Goal: Check status: Check status

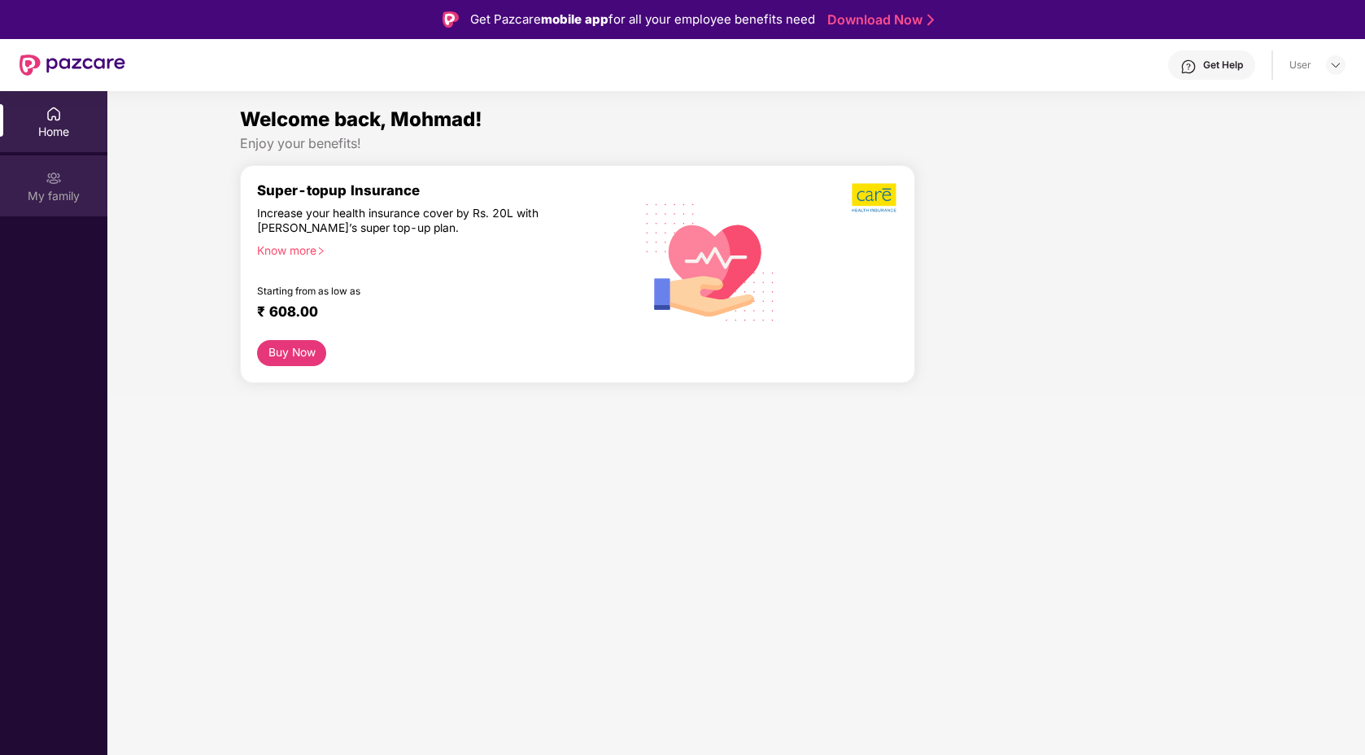
click at [60, 190] on div "My family" at bounding box center [53, 196] width 107 height 16
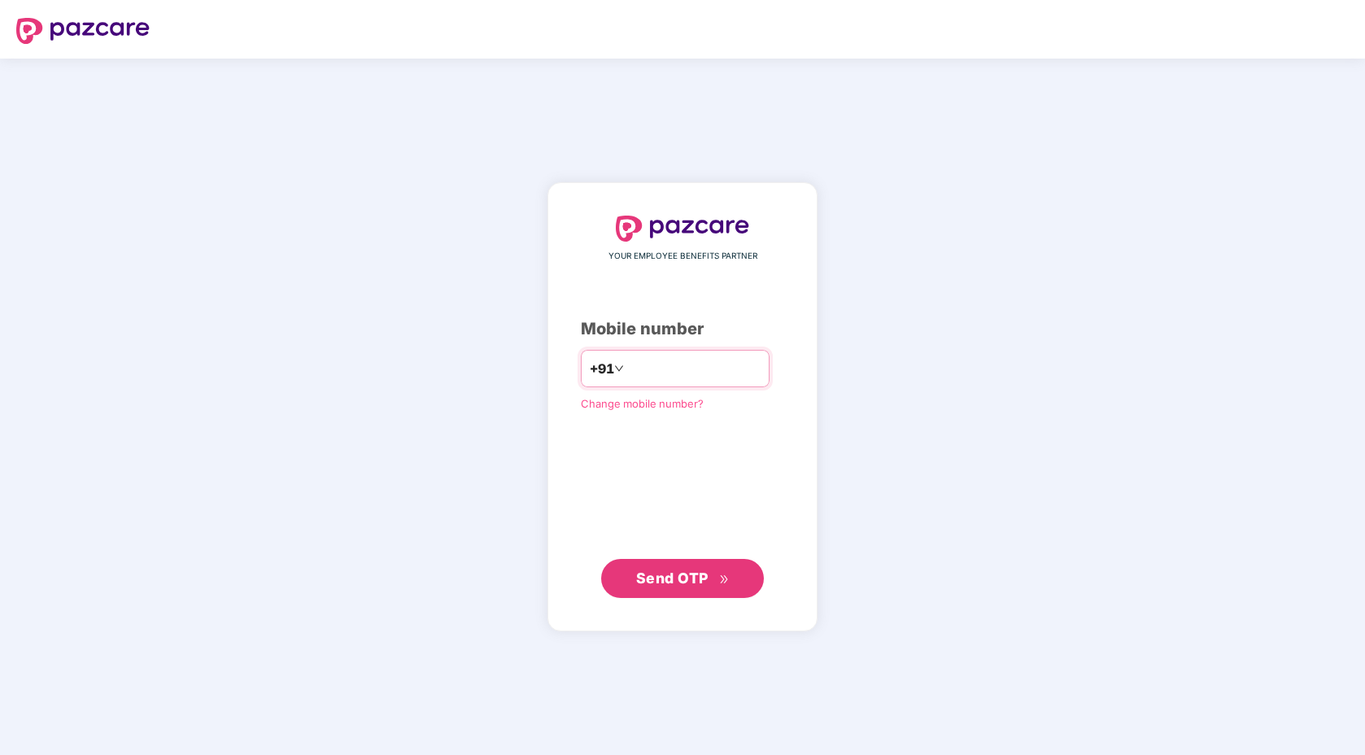
type input "**********"
click at [694, 568] on span "Send OTP" at bounding box center [683, 578] width 94 height 23
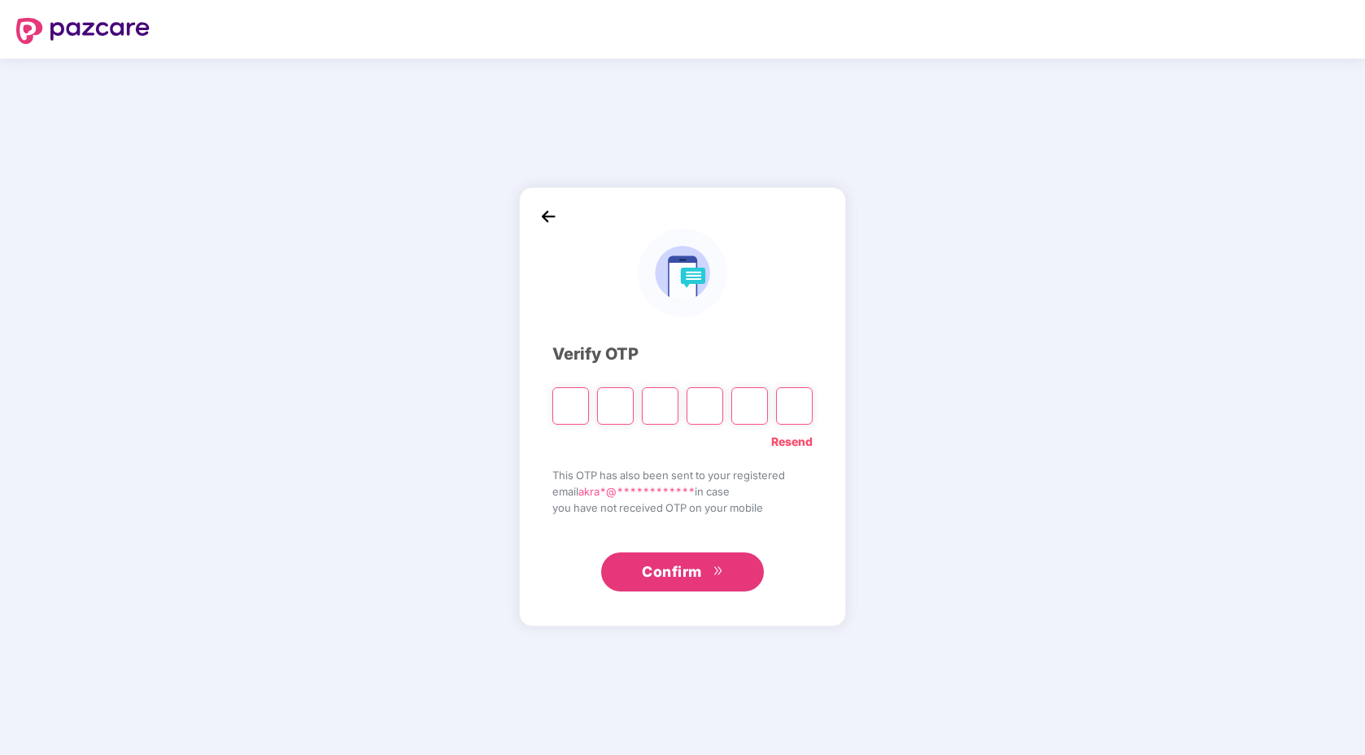
type input "*"
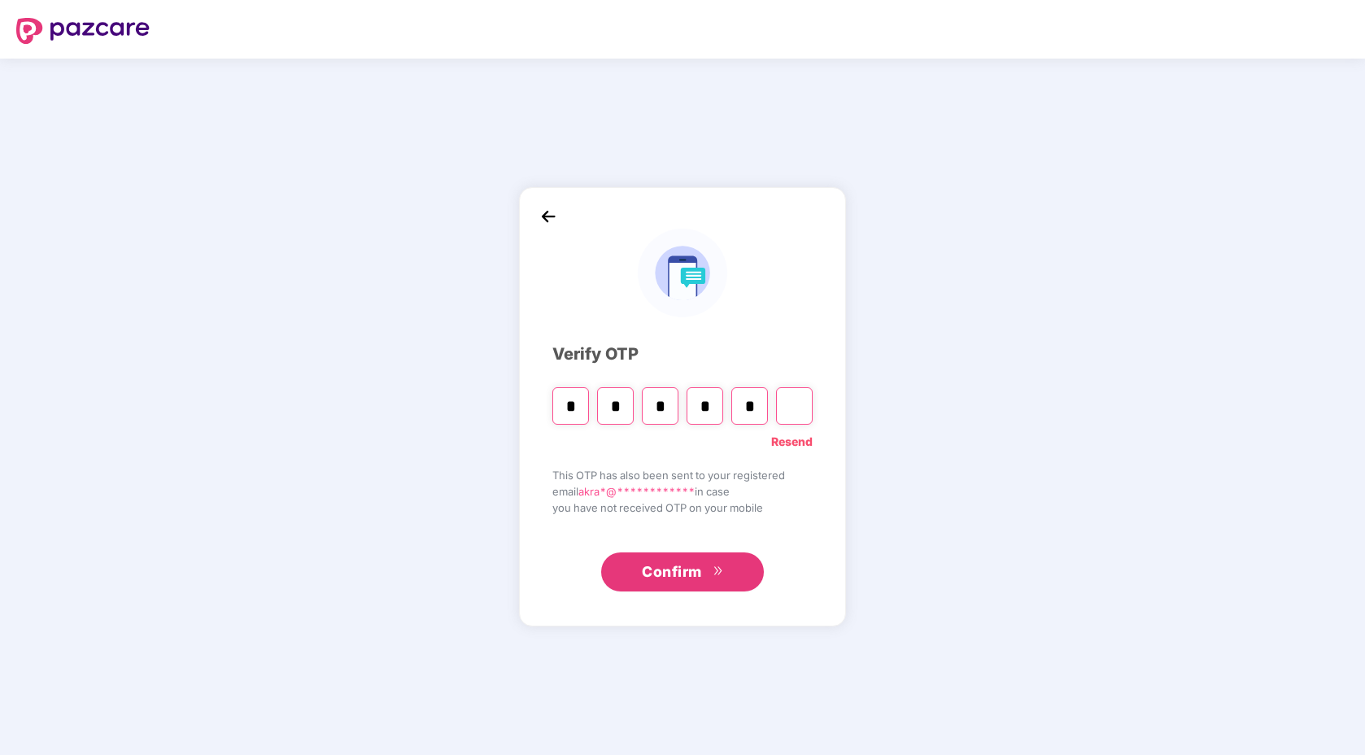
type input "*"
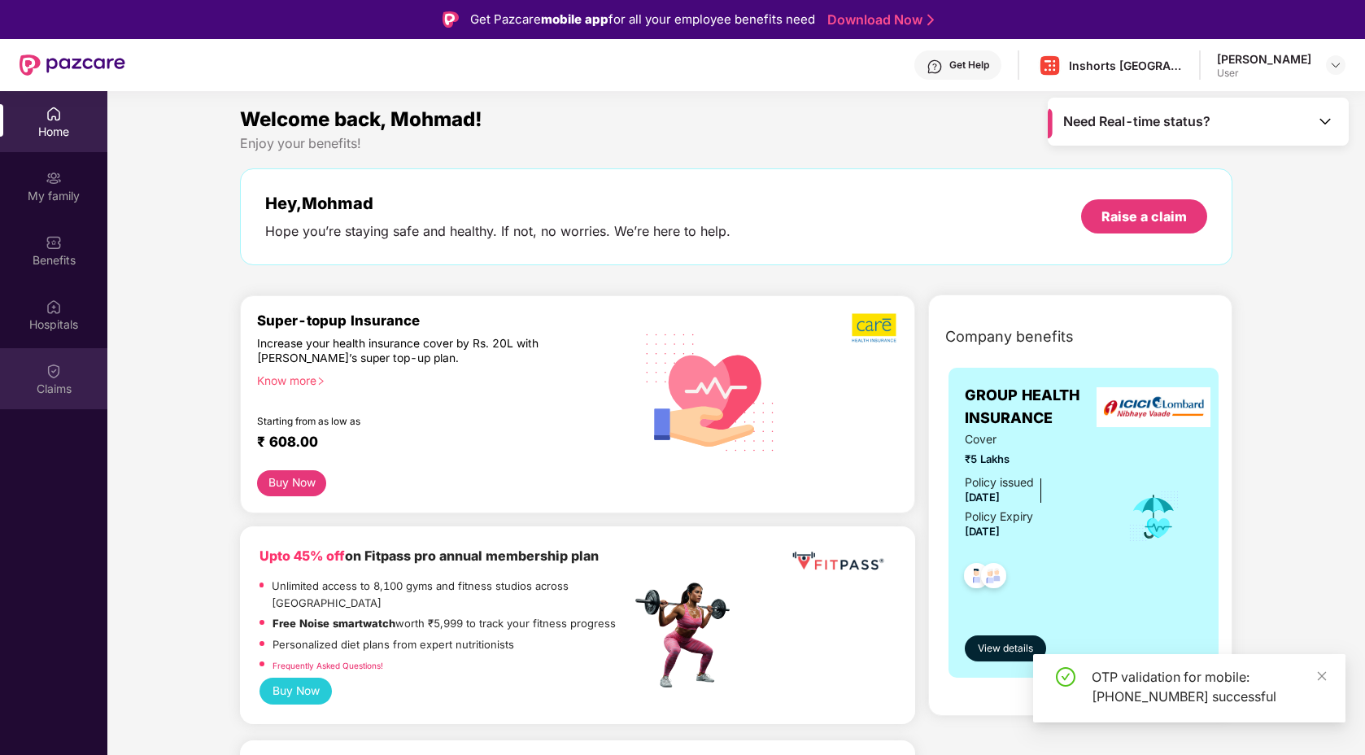
click at [55, 367] on img at bounding box center [54, 371] width 16 height 16
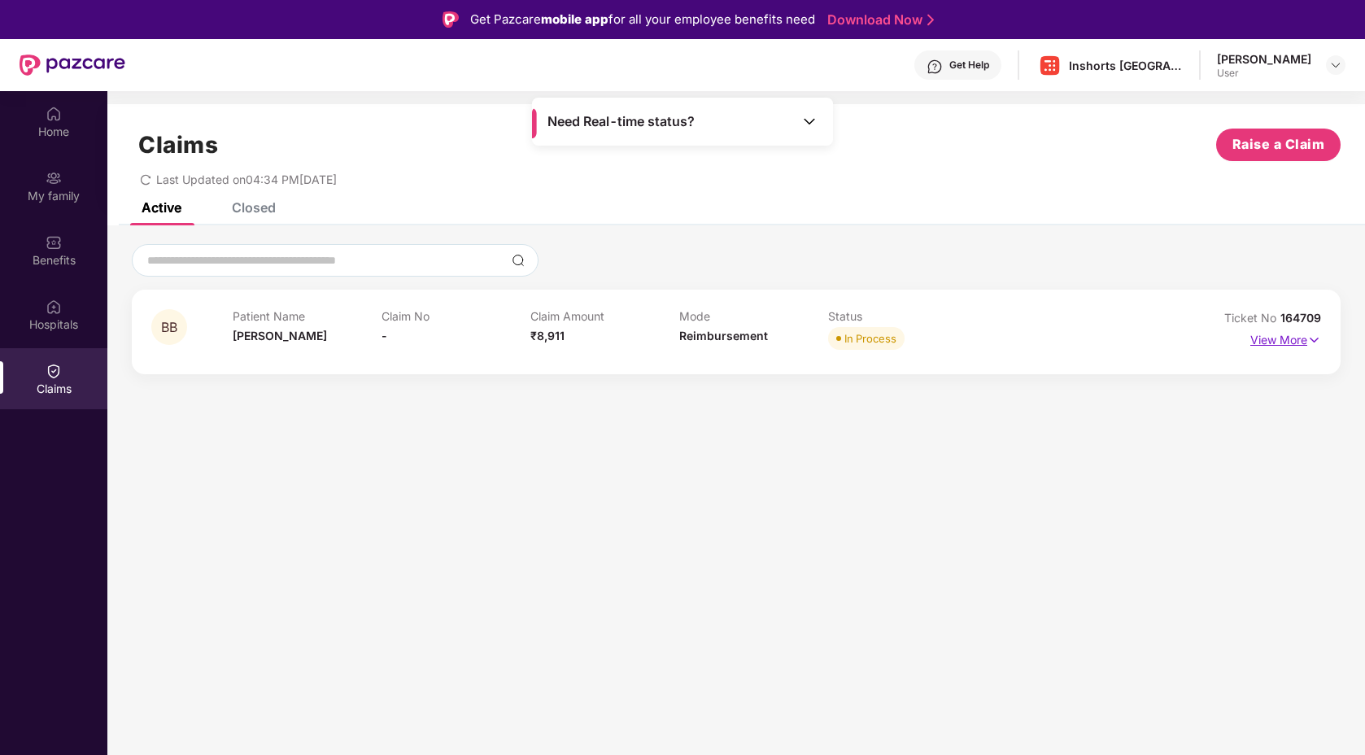
click at [1310, 342] on img at bounding box center [1314, 340] width 14 height 18
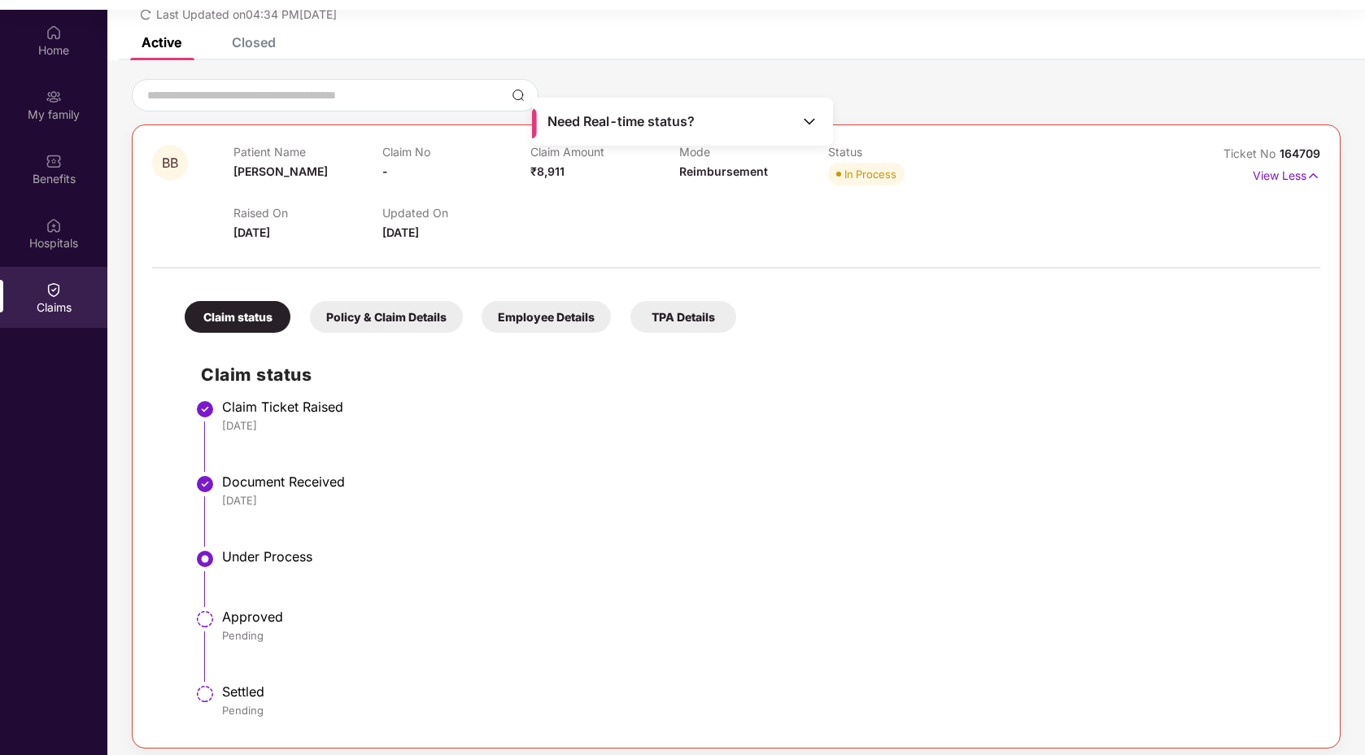
scroll to position [91, 0]
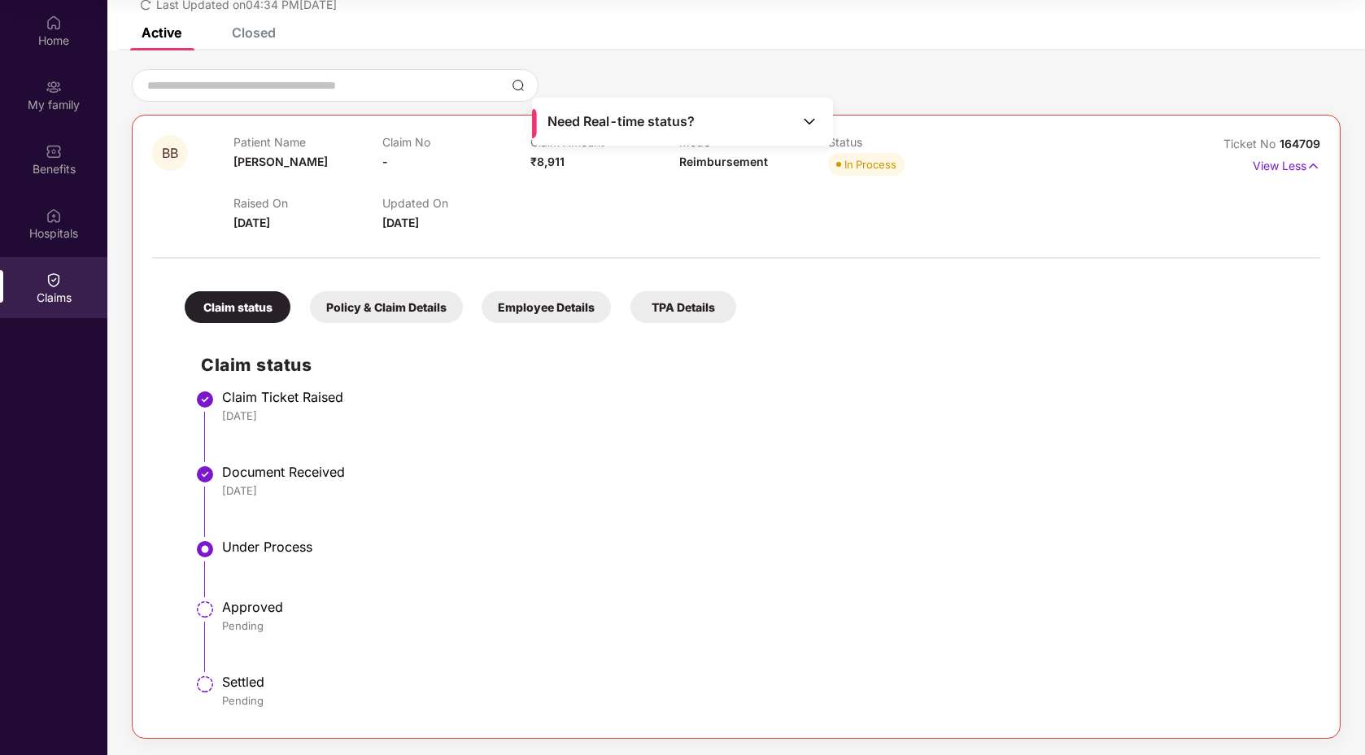
click at [414, 307] on div "Policy & Claim Details" at bounding box center [386, 307] width 153 height 32
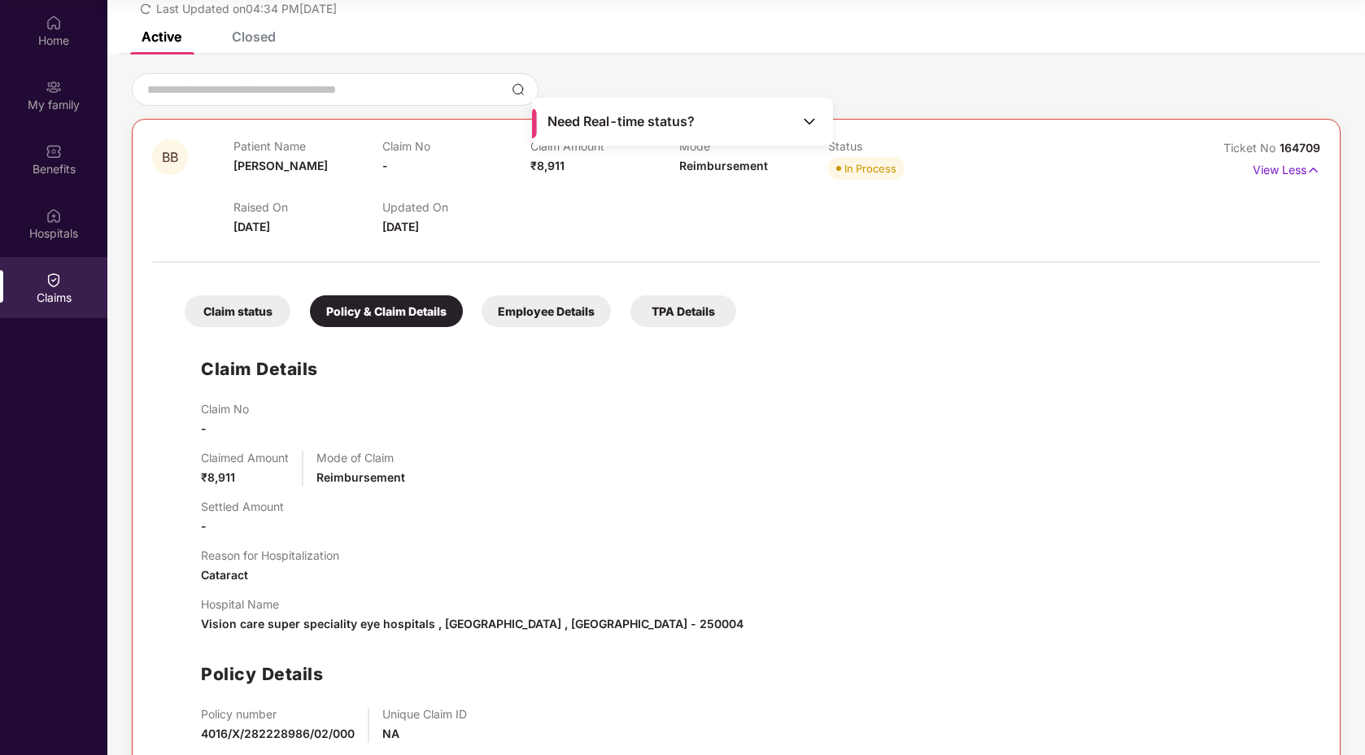
scroll to position [15, 0]
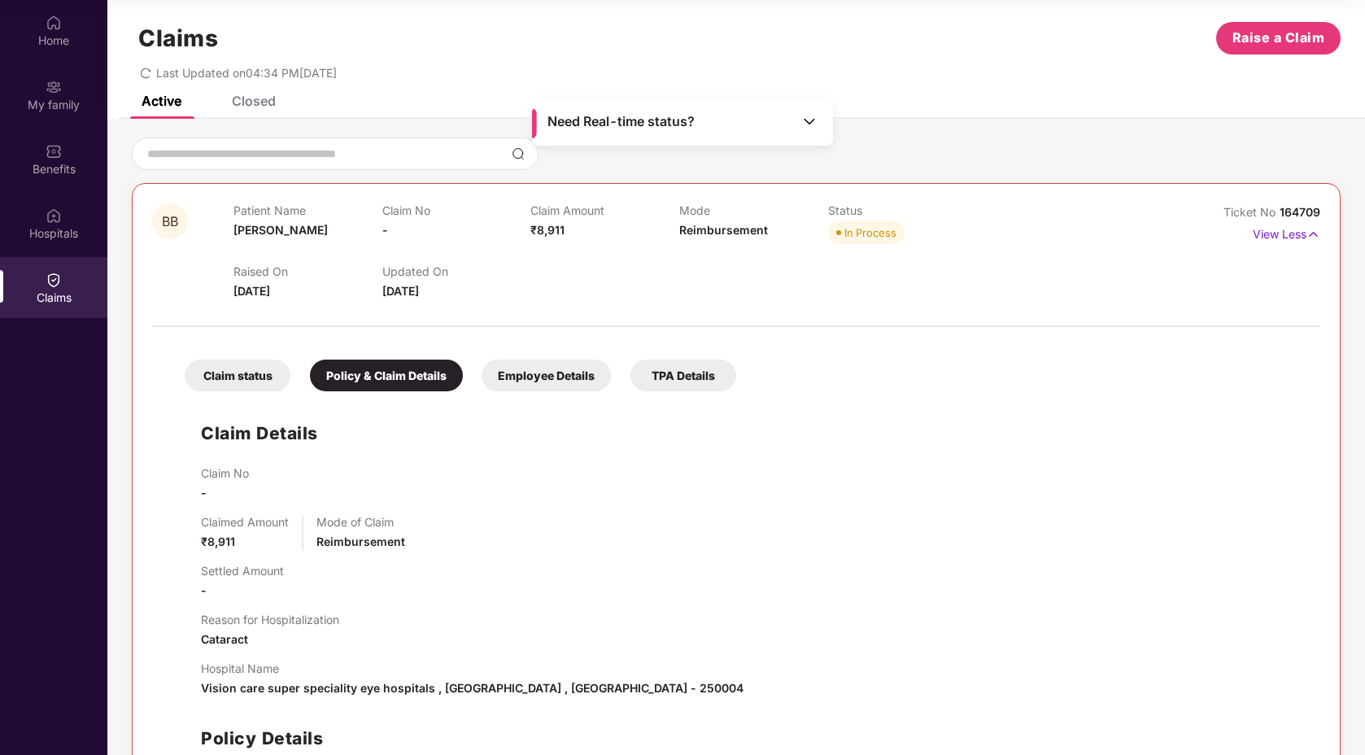
click at [590, 379] on div "Employee Details" at bounding box center [545, 375] width 129 height 32
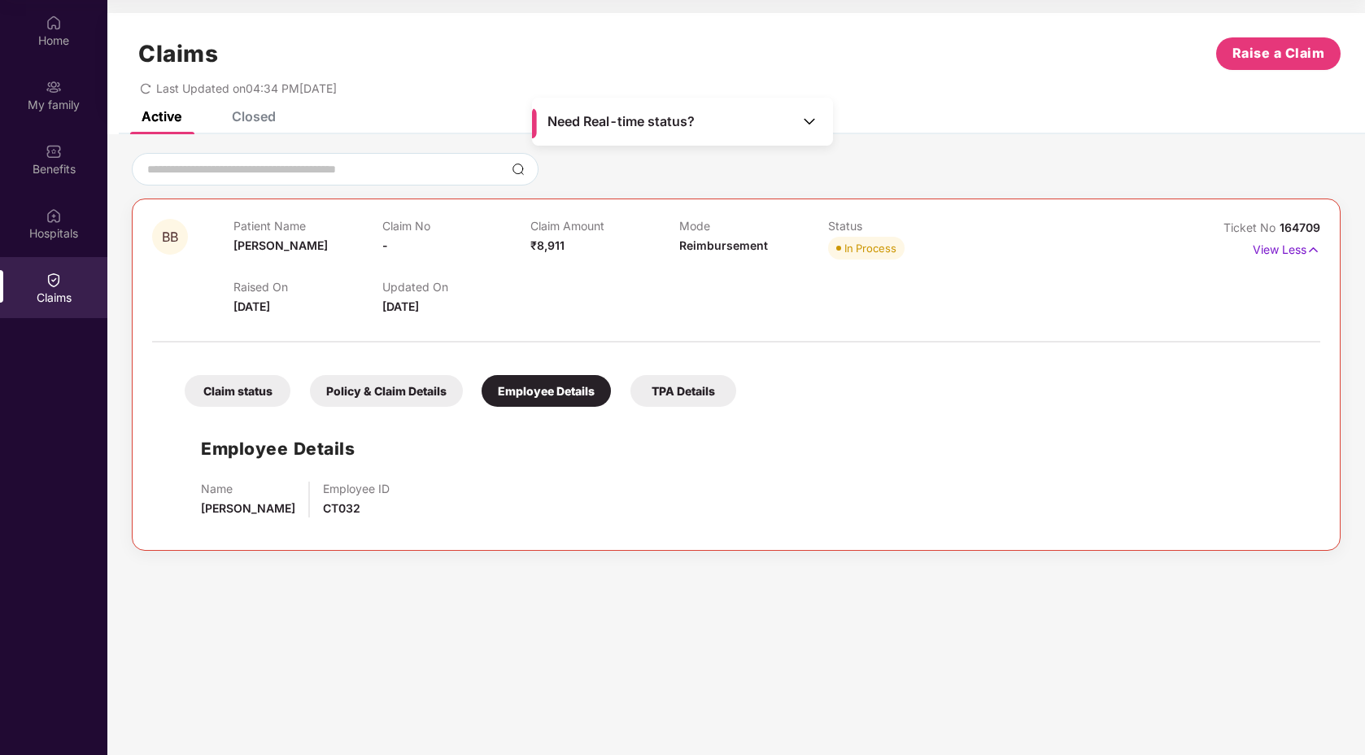
click at [672, 403] on div "TPA Details" at bounding box center [683, 391] width 106 height 32
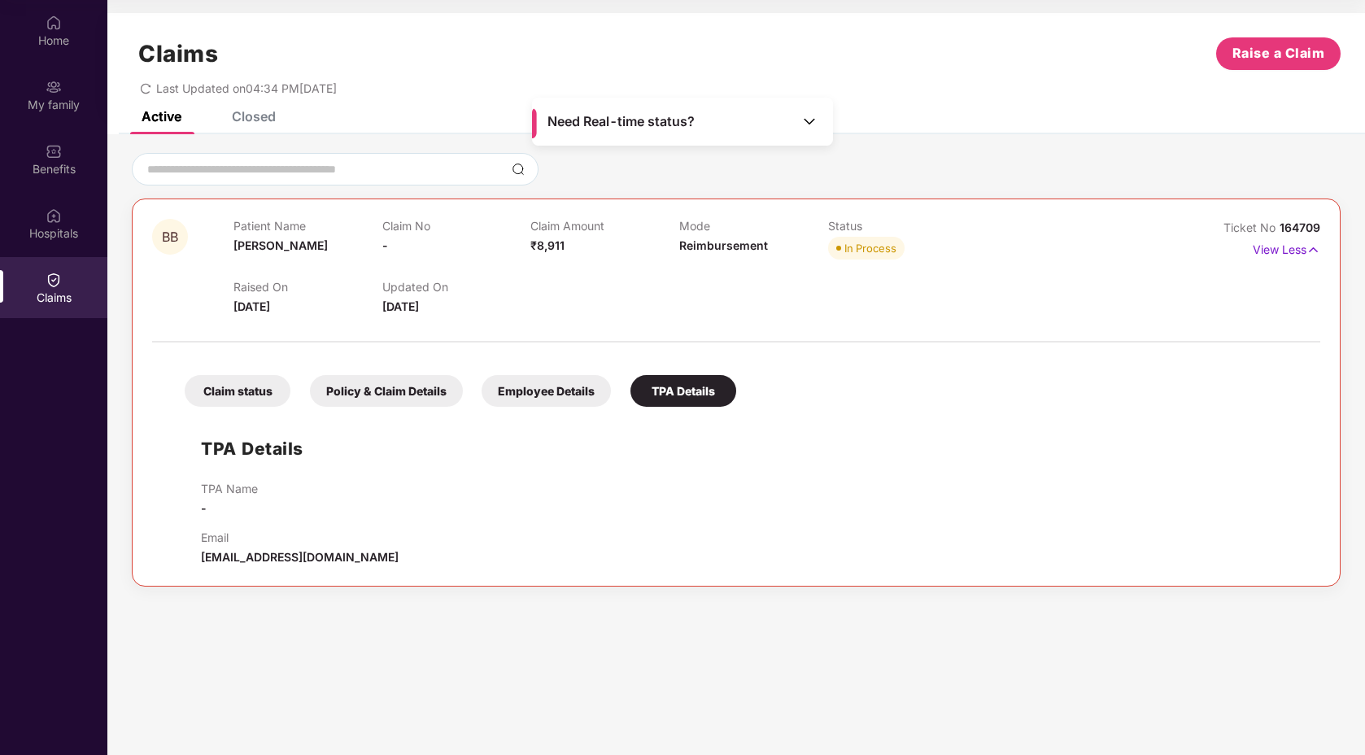
click at [249, 386] on div "Claim status" at bounding box center [238, 391] width 106 height 32
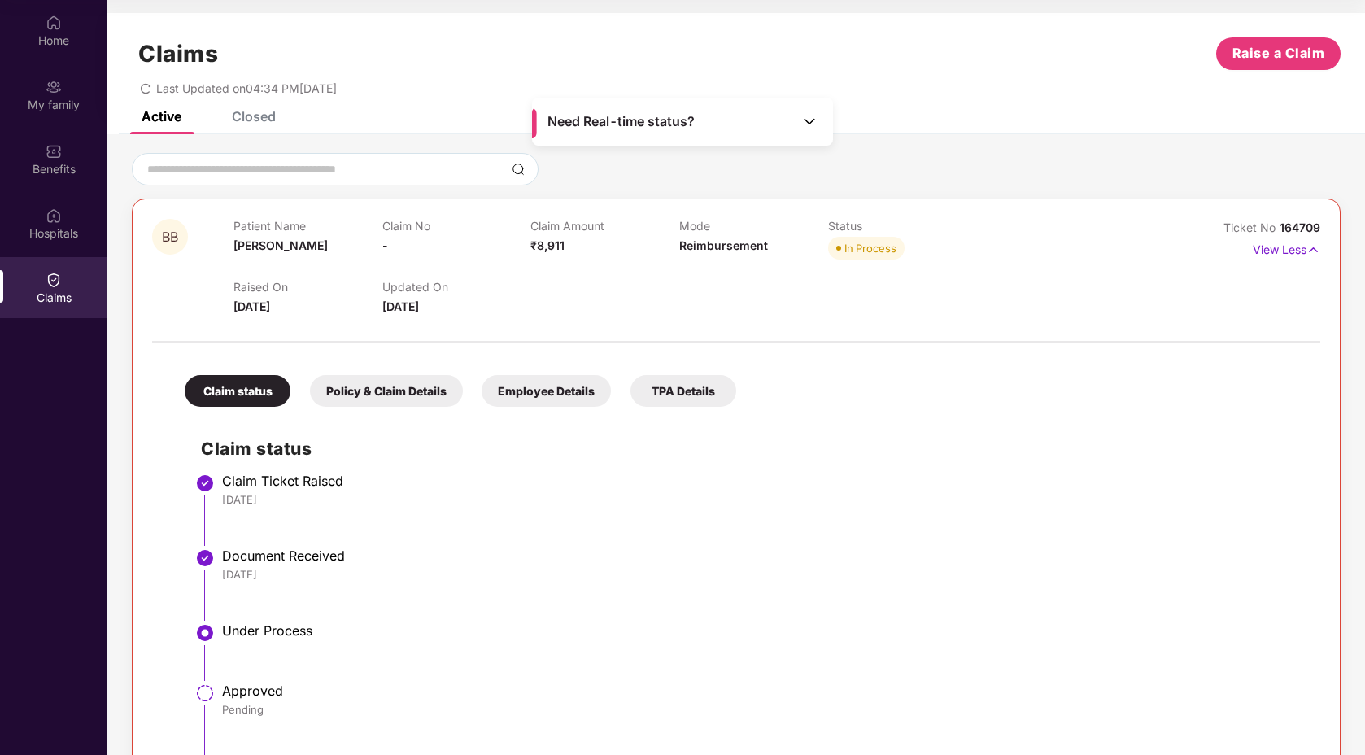
scroll to position [84, 0]
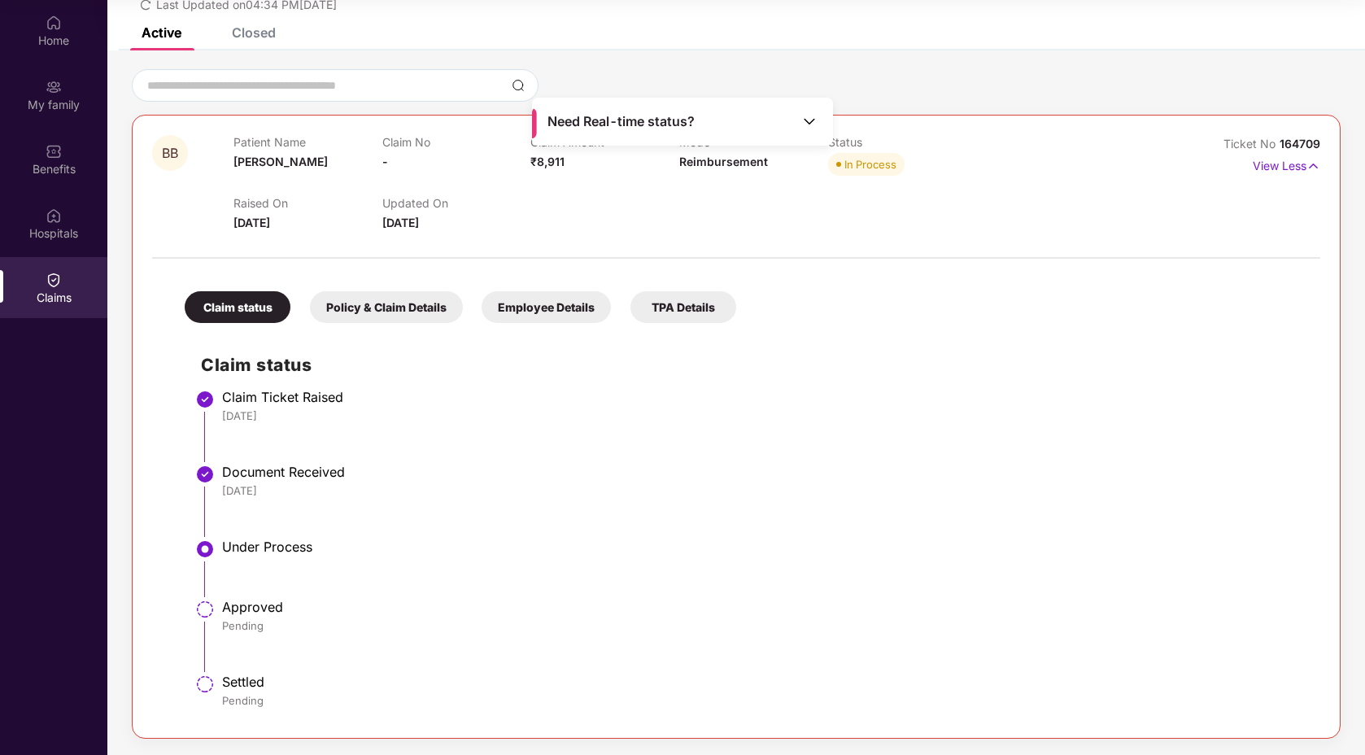
click at [749, 51] on div "BB Patient Name Bilqis Begum Claim No - Claim Amount ₹8,911 Mode Reimbursement …" at bounding box center [735, 402] width 1257 height 704
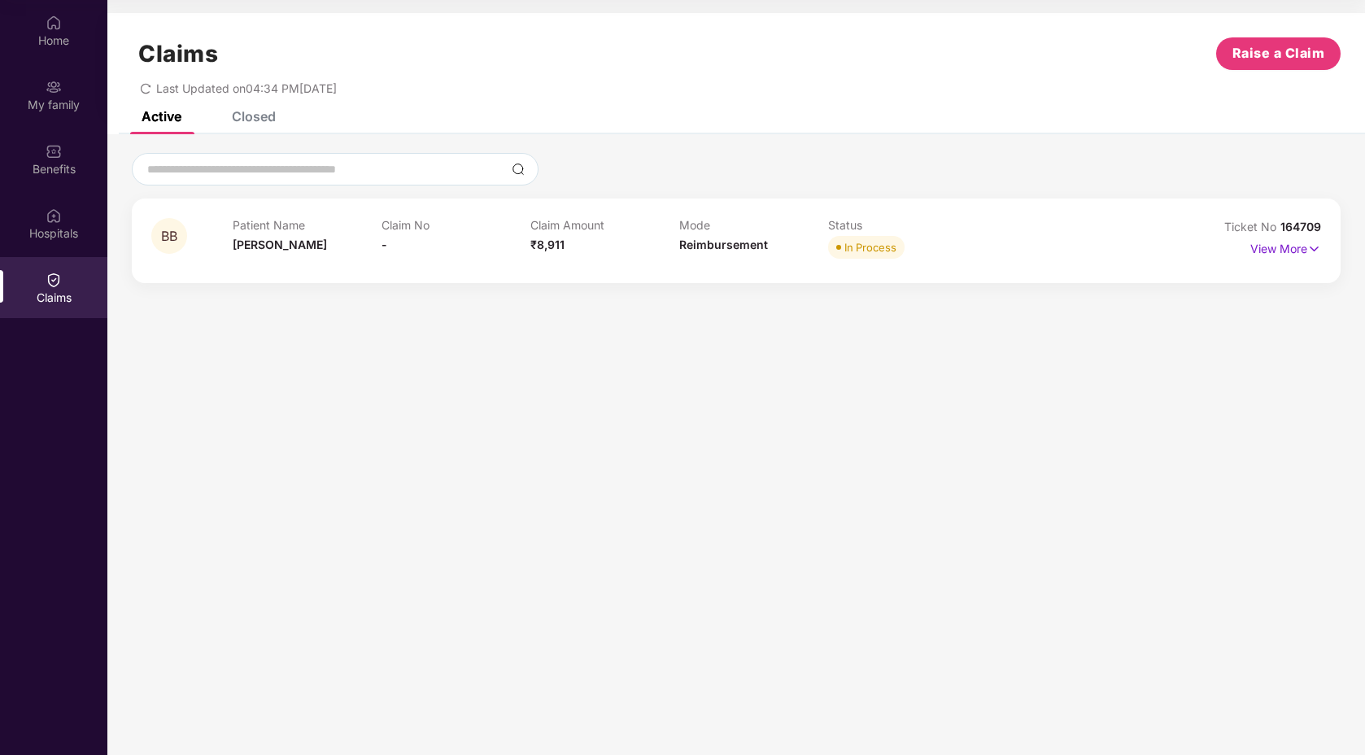
scroll to position [91, 0]
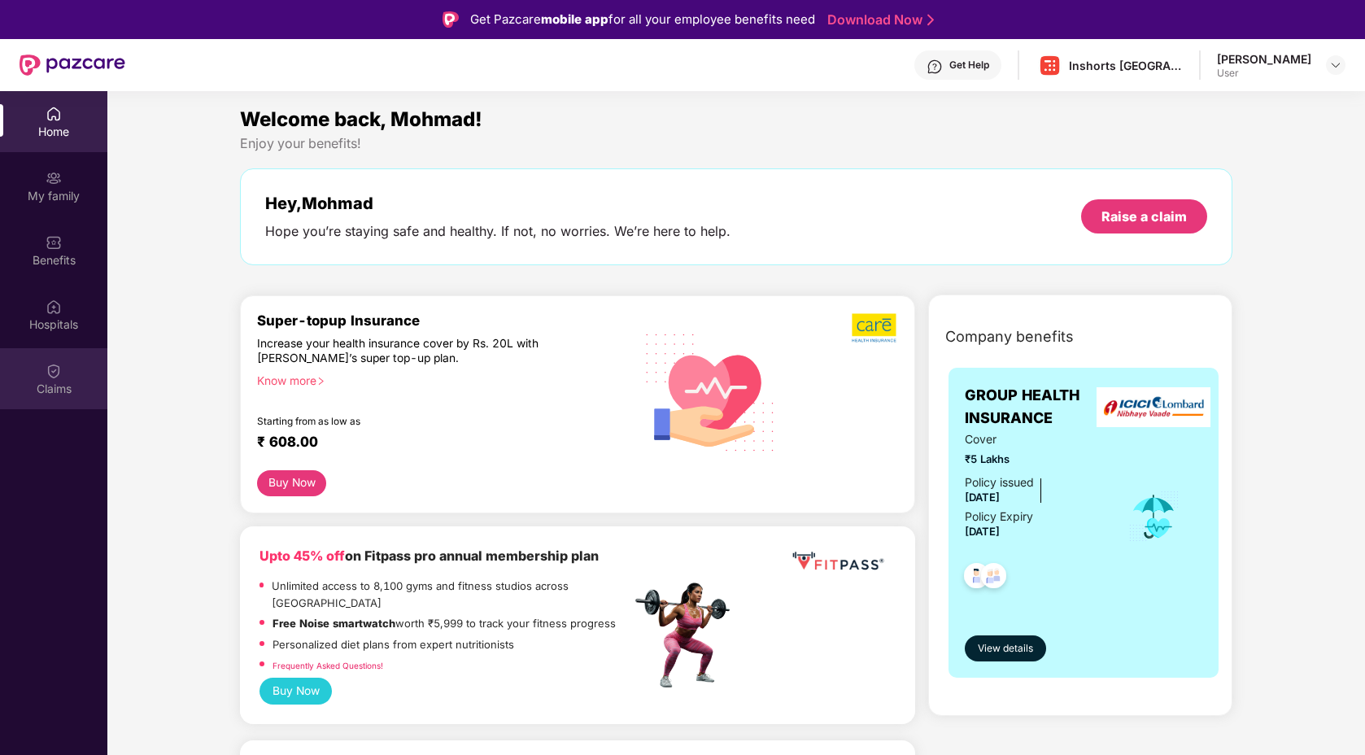
click at [42, 382] on div "Claims" at bounding box center [53, 389] width 107 height 16
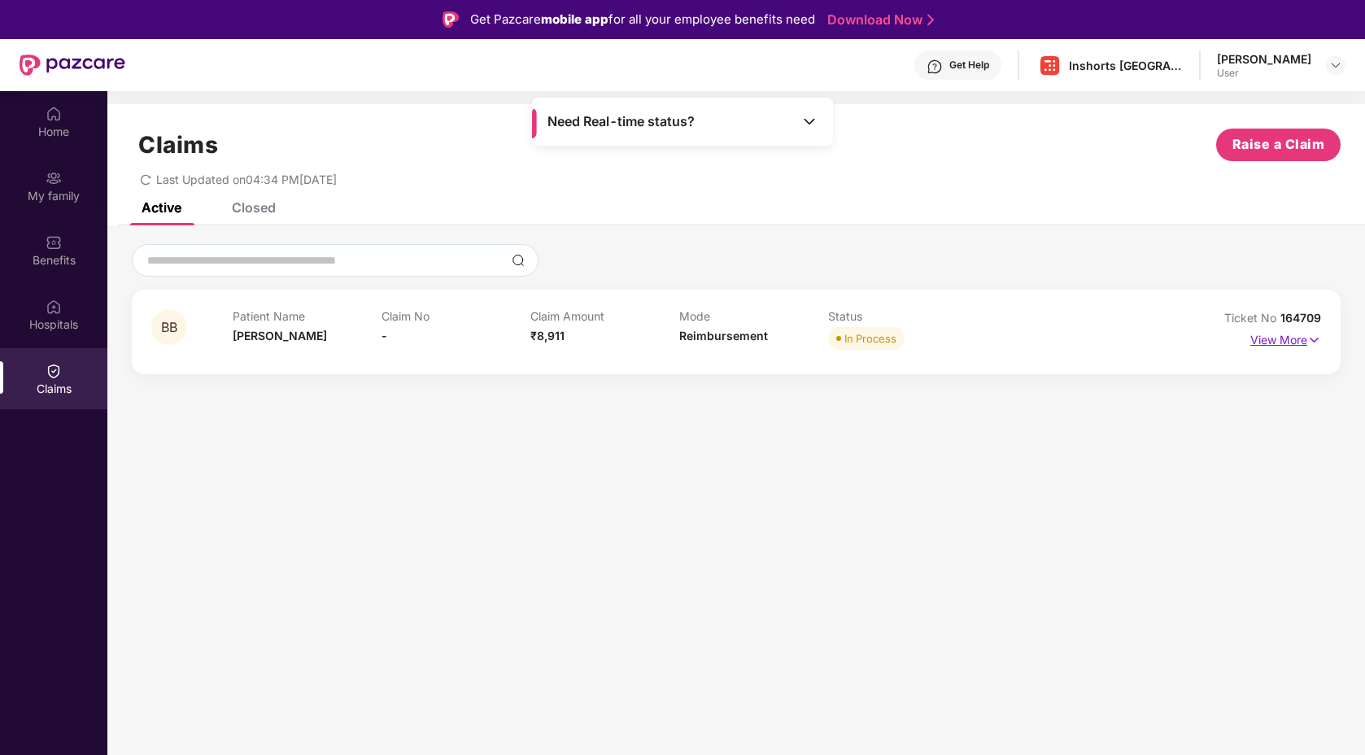
click at [1281, 345] on p "View More" at bounding box center [1285, 338] width 71 height 22
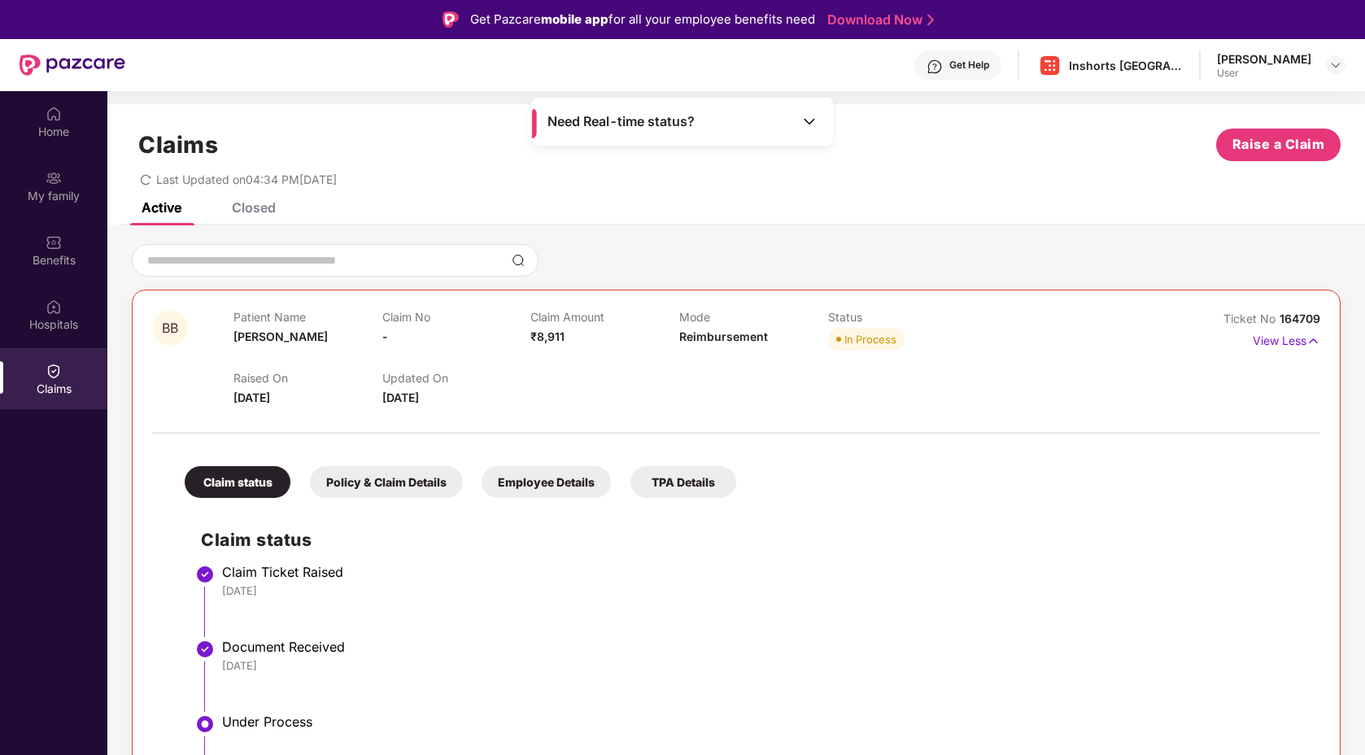
scroll to position [84, 0]
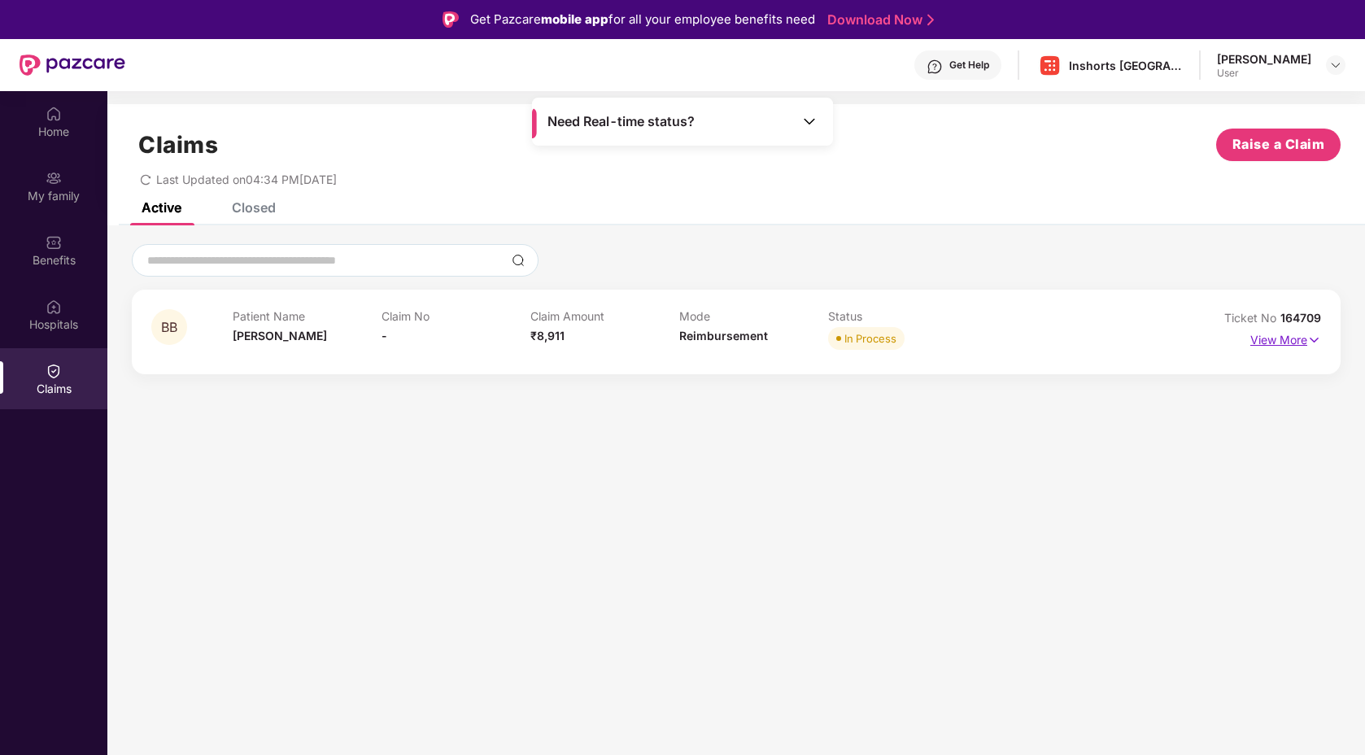
click at [1265, 346] on p "View More" at bounding box center [1285, 338] width 71 height 22
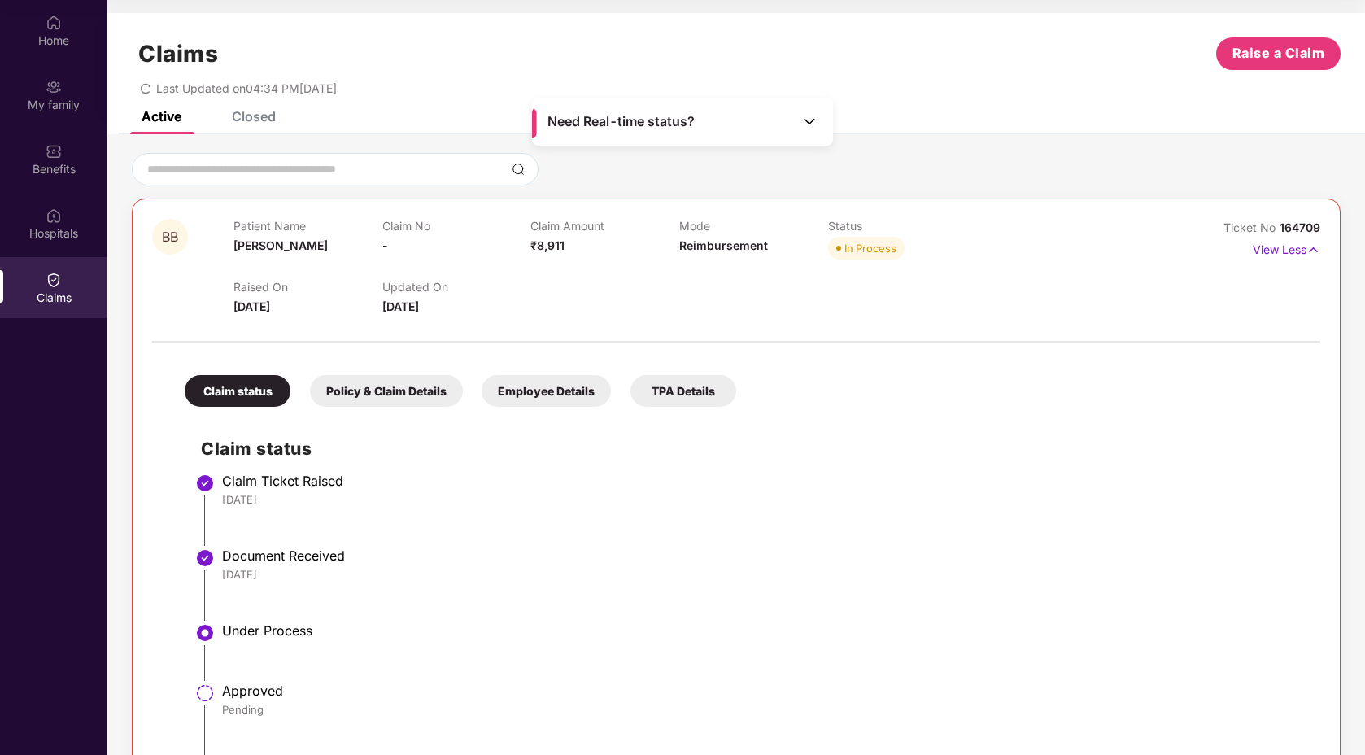
click at [260, 119] on div "Closed" at bounding box center [254, 116] width 44 height 16
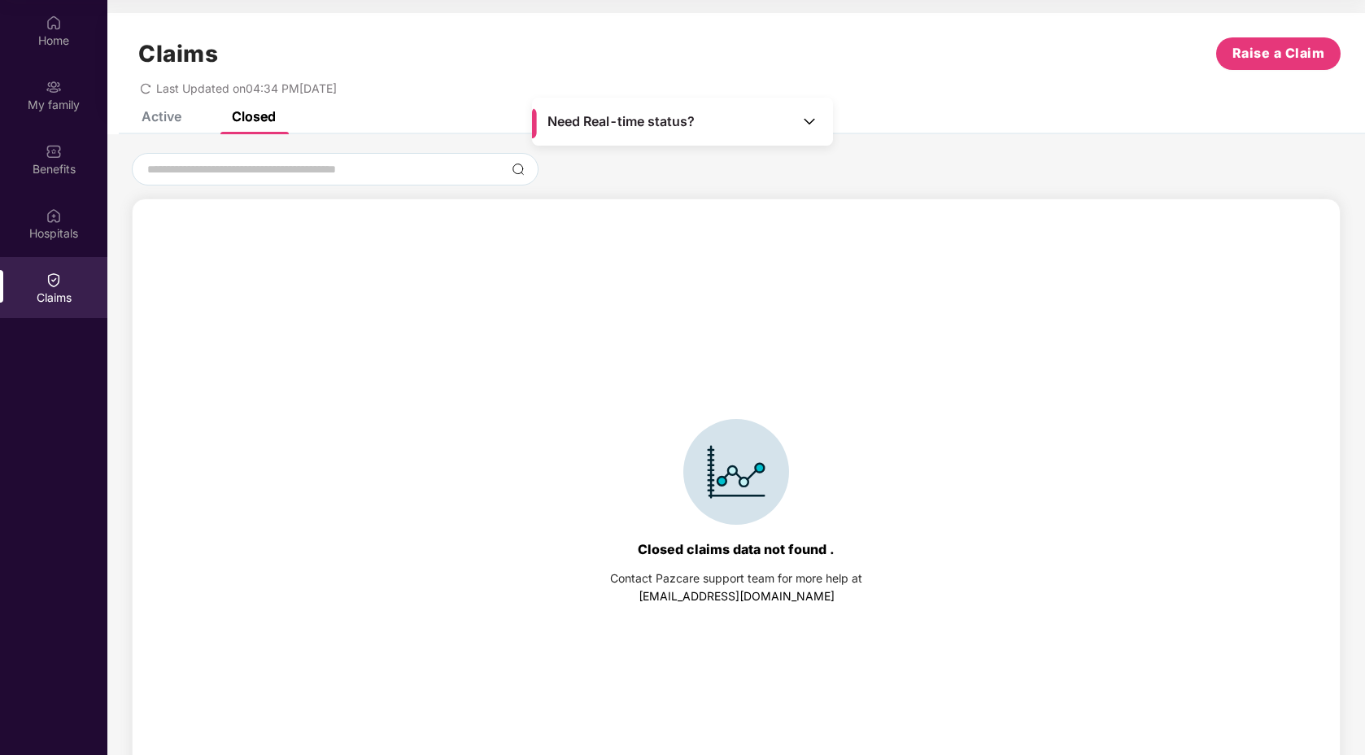
click at [146, 120] on div "Active" at bounding box center [162, 116] width 40 height 16
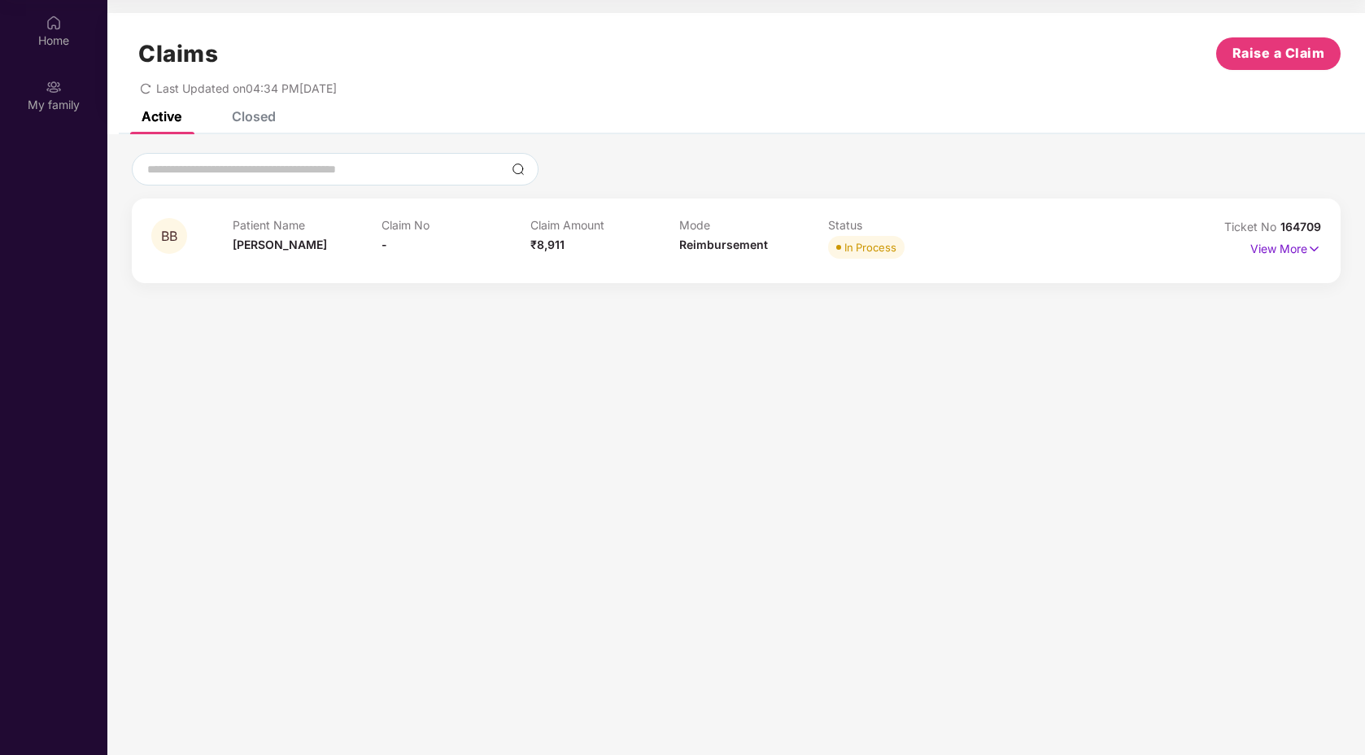
scroll to position [91, 0]
click at [656, 120] on span "Need Real-time status?" at bounding box center [620, 121] width 147 height 17
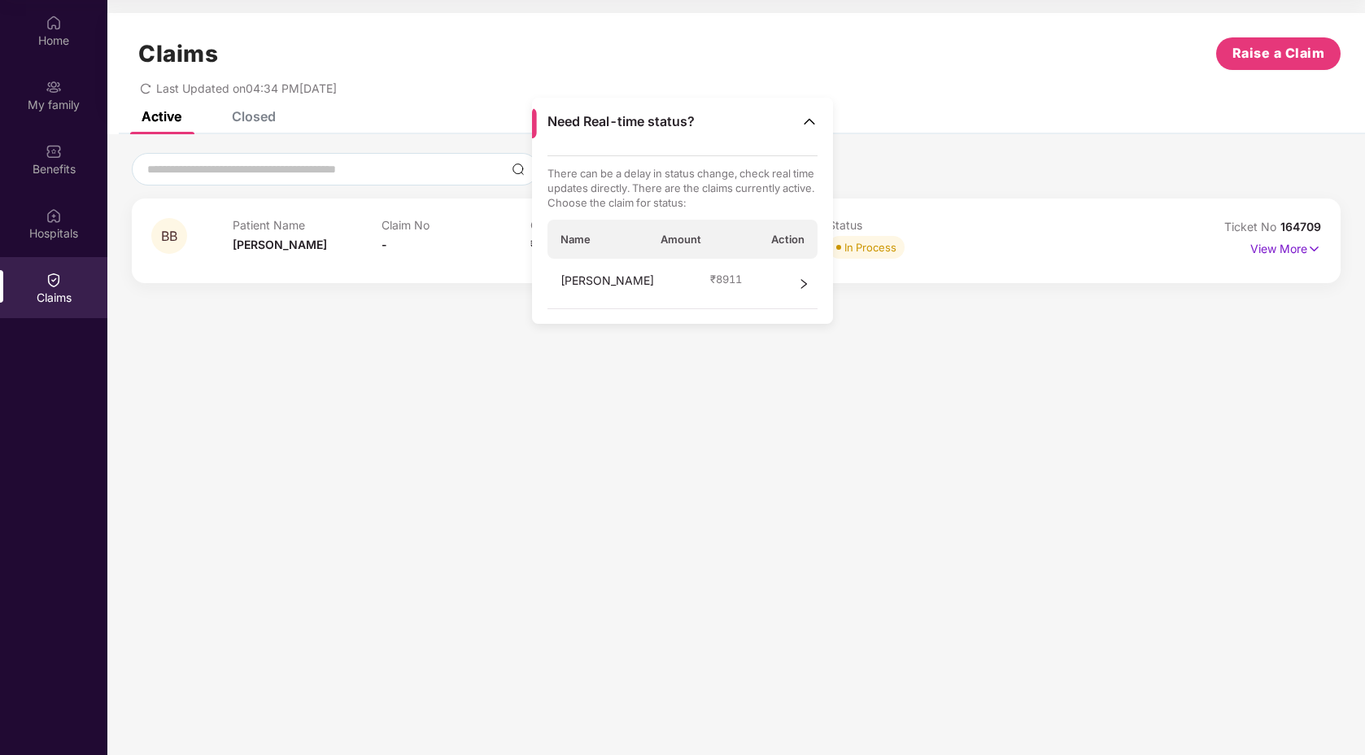
click at [804, 290] on span "right" at bounding box center [803, 284] width 11 height 24
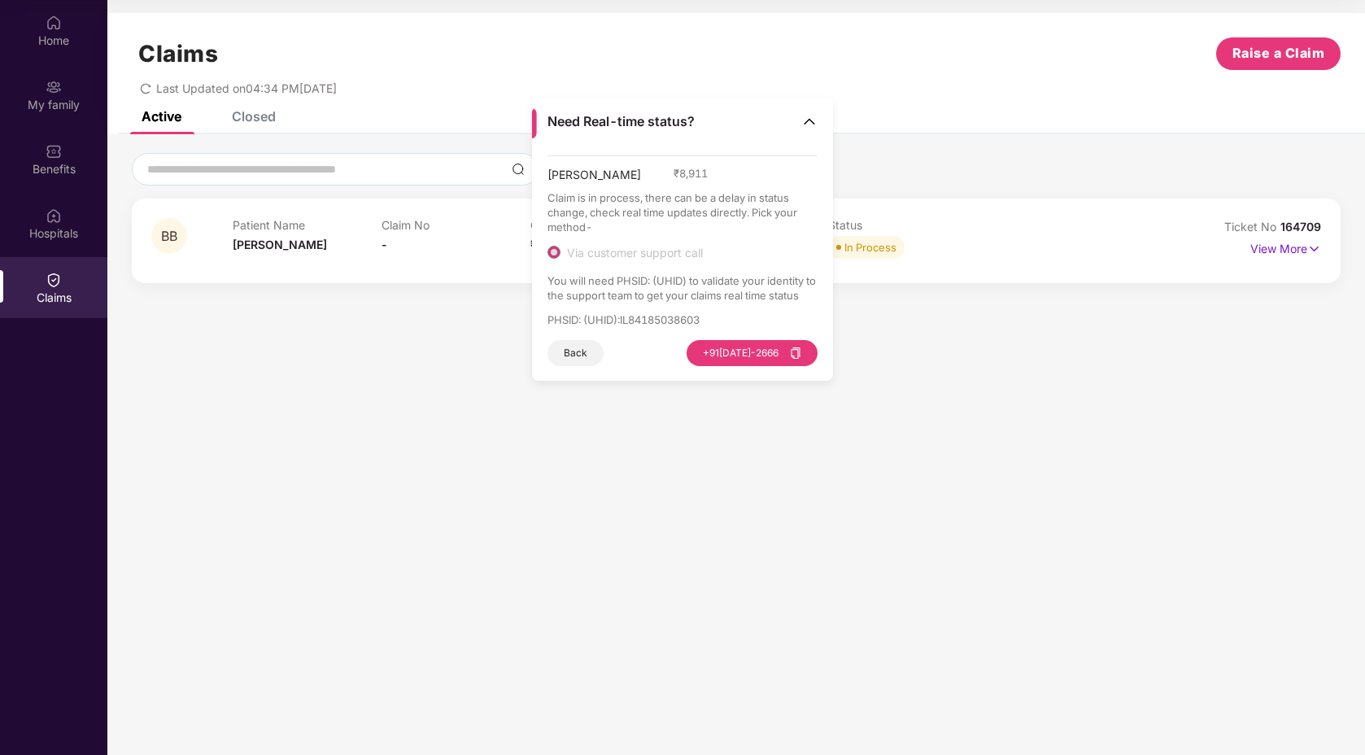
click at [680, 257] on span "Via customer support call" at bounding box center [634, 253] width 149 height 15
click at [656, 249] on span "Via customer support call" at bounding box center [634, 253] width 149 height 15
click at [736, 357] on button "[PHONE_NUMBER][DATE]" at bounding box center [751, 353] width 131 height 26
click at [665, 316] on p "PHSID: (UHID) : IL84185038603" at bounding box center [682, 319] width 271 height 15
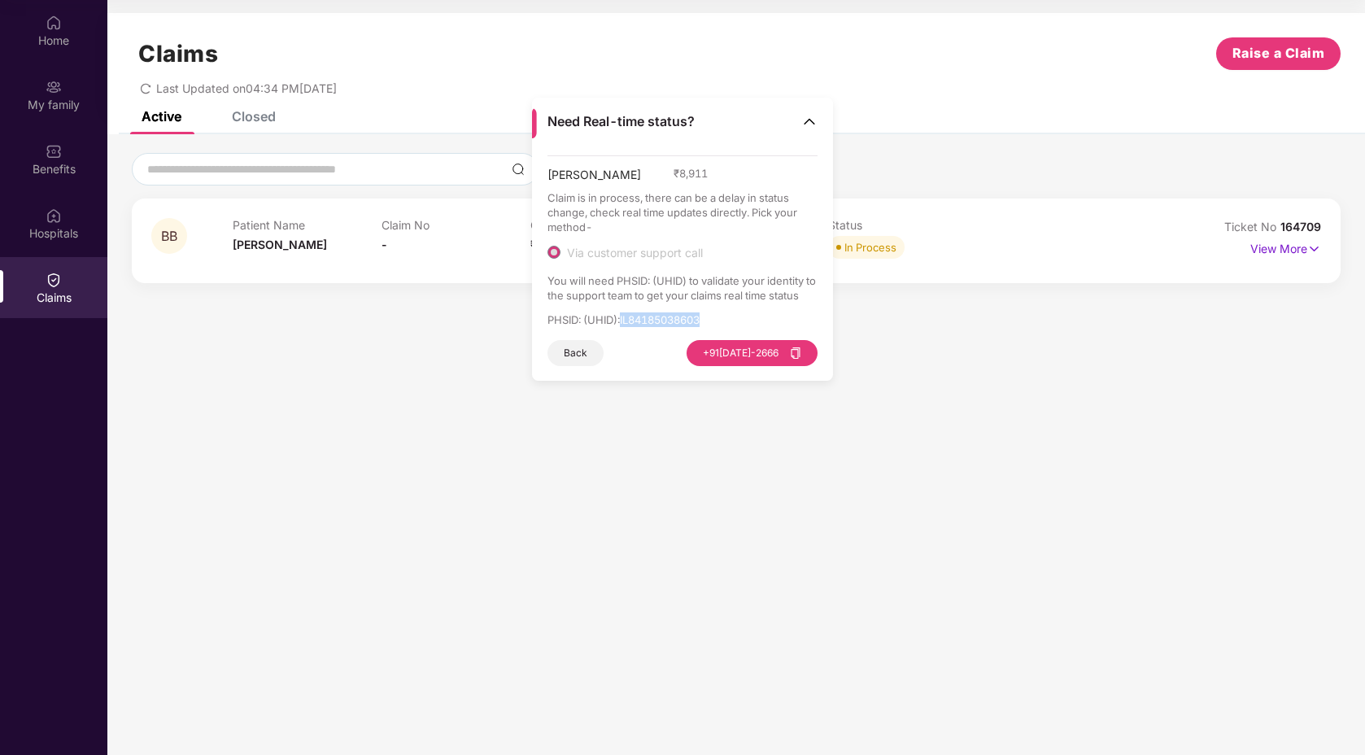
click at [805, 122] on img at bounding box center [809, 121] width 16 height 16
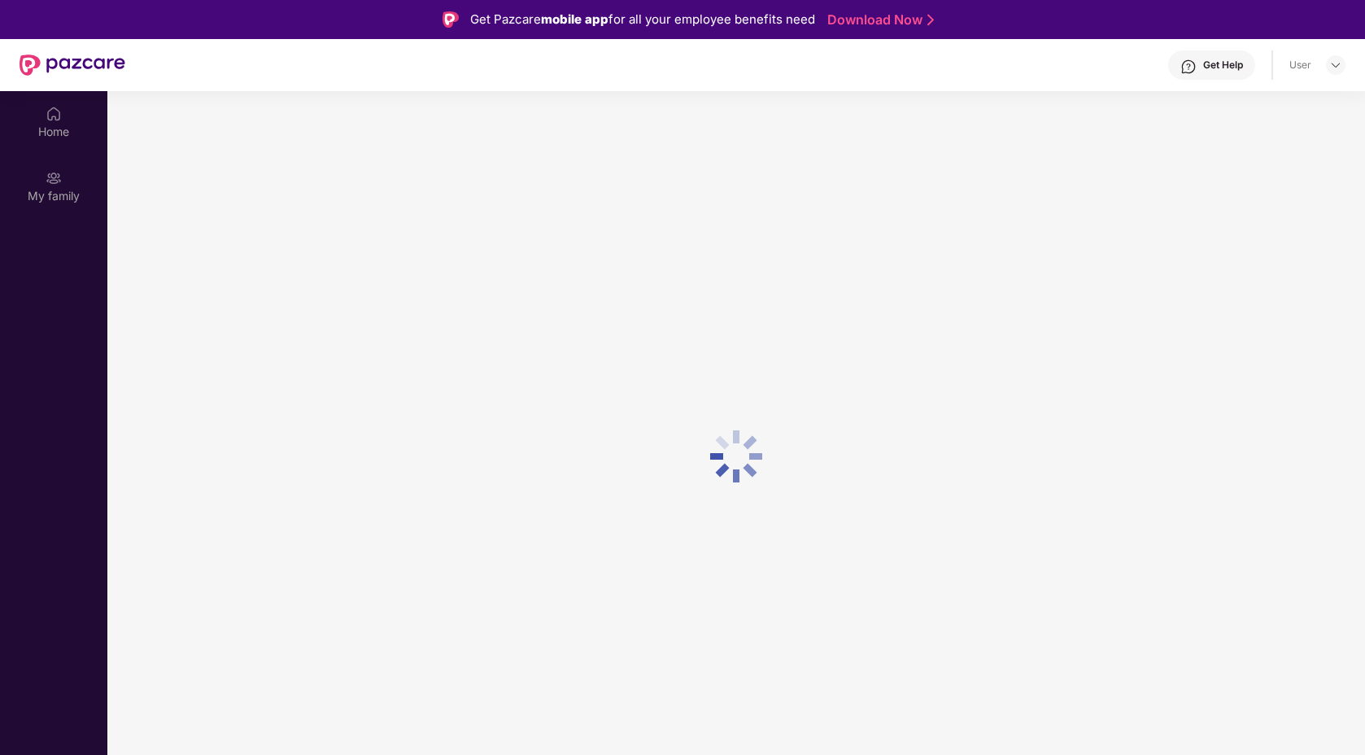
scroll to position [91, 0]
